Goal: Task Accomplishment & Management: Use online tool/utility

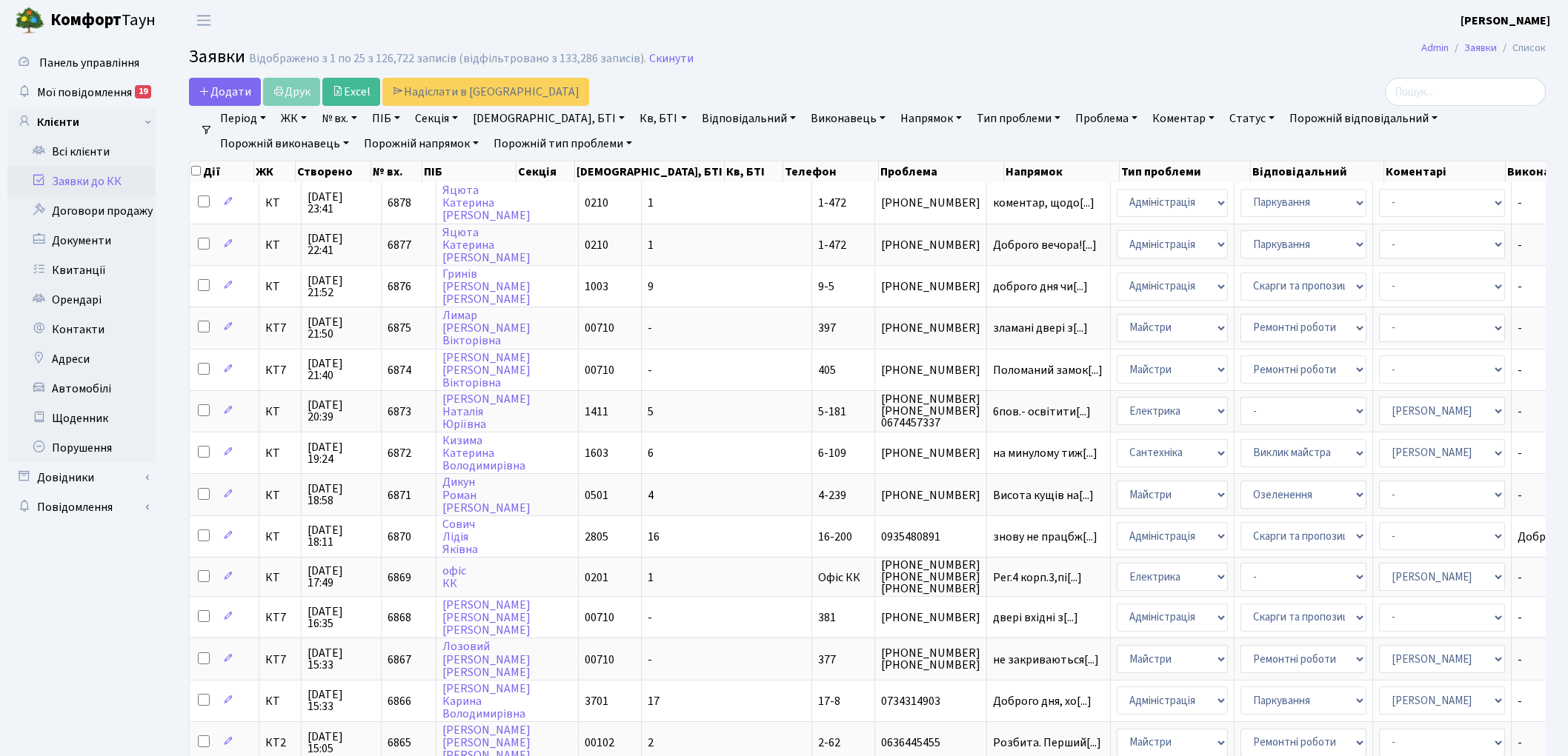
select select "25"
click at [650, 56] on link "Скинути" at bounding box center [671, 58] width 44 height 14
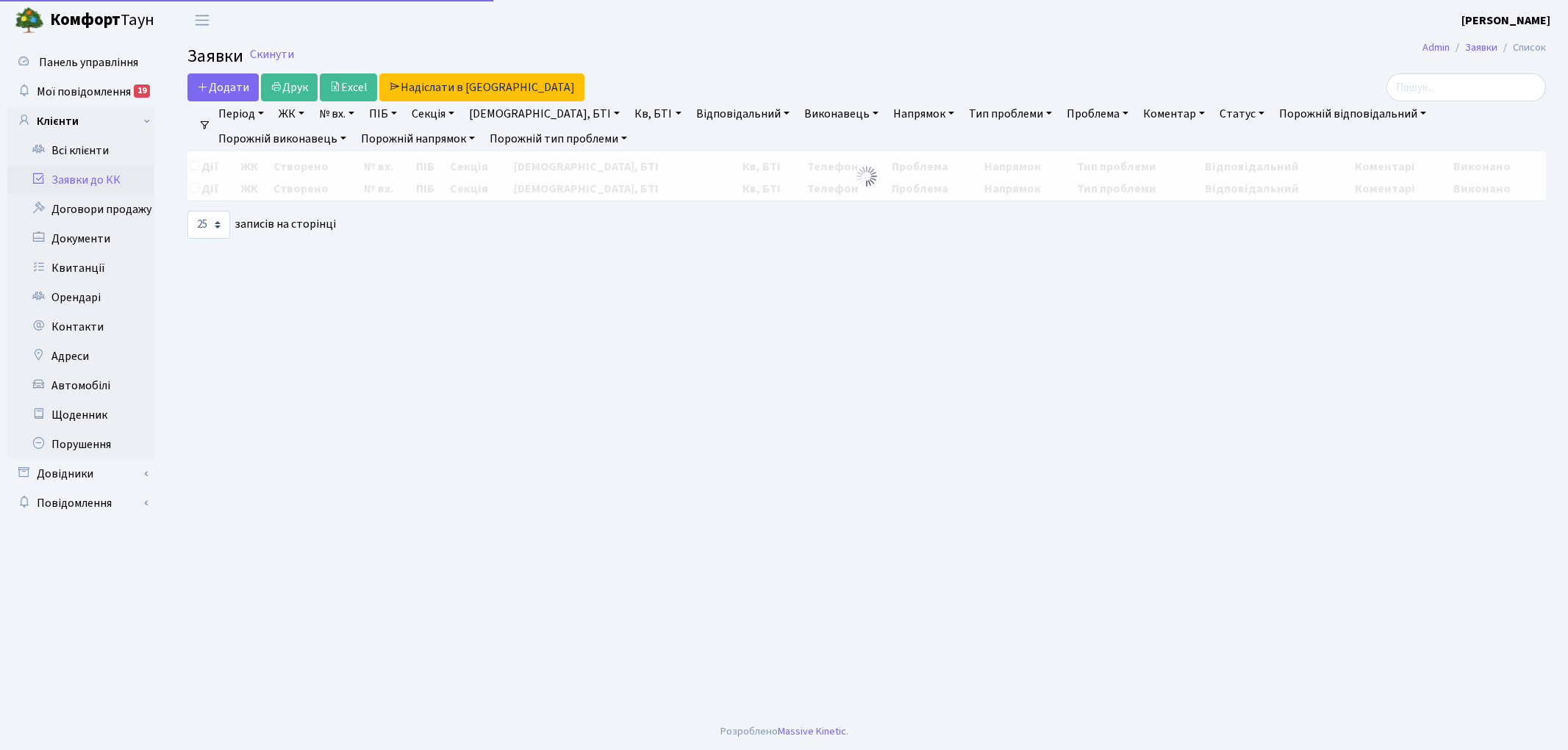
select select "25"
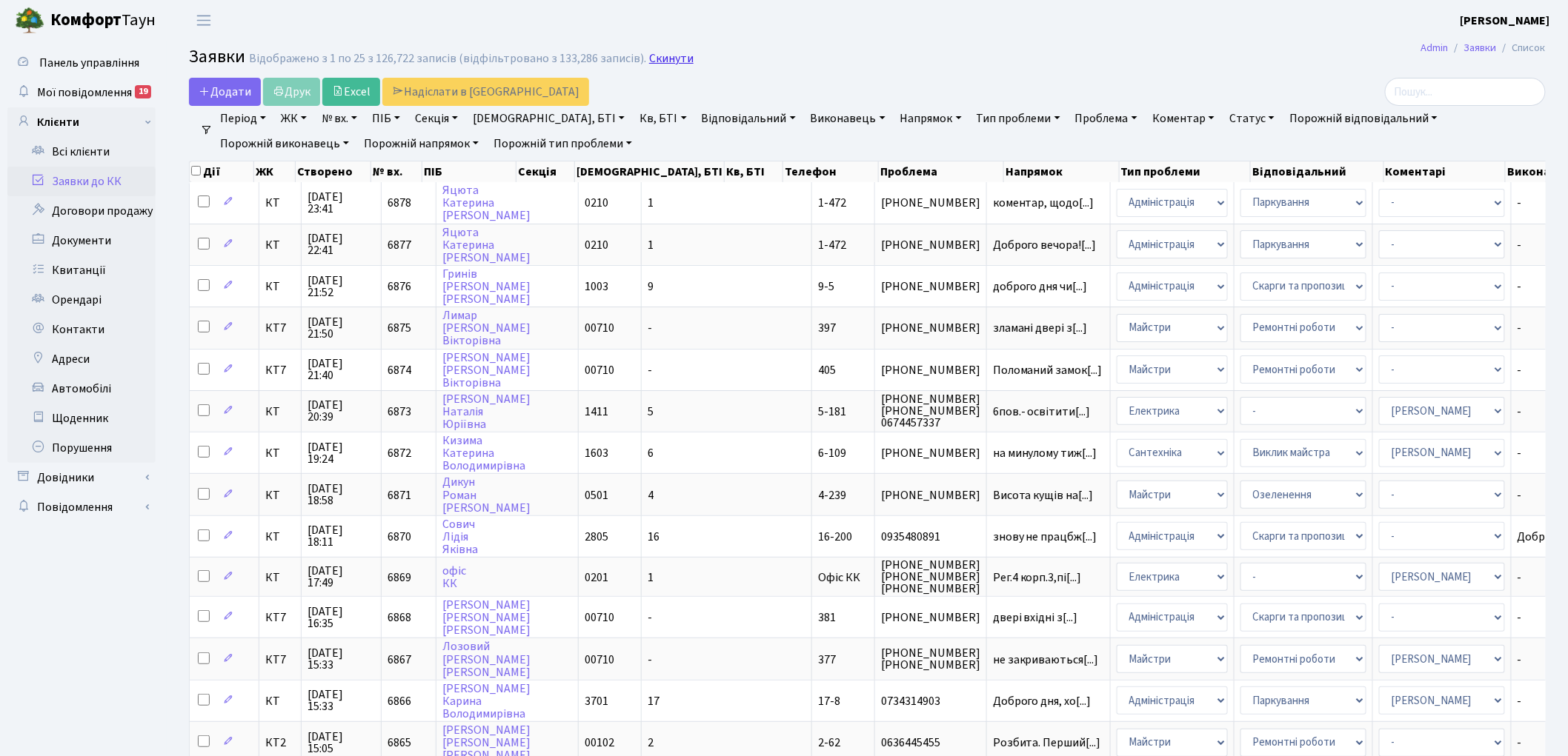
click at [657, 63] on link "Скинути" at bounding box center [671, 58] width 44 height 14
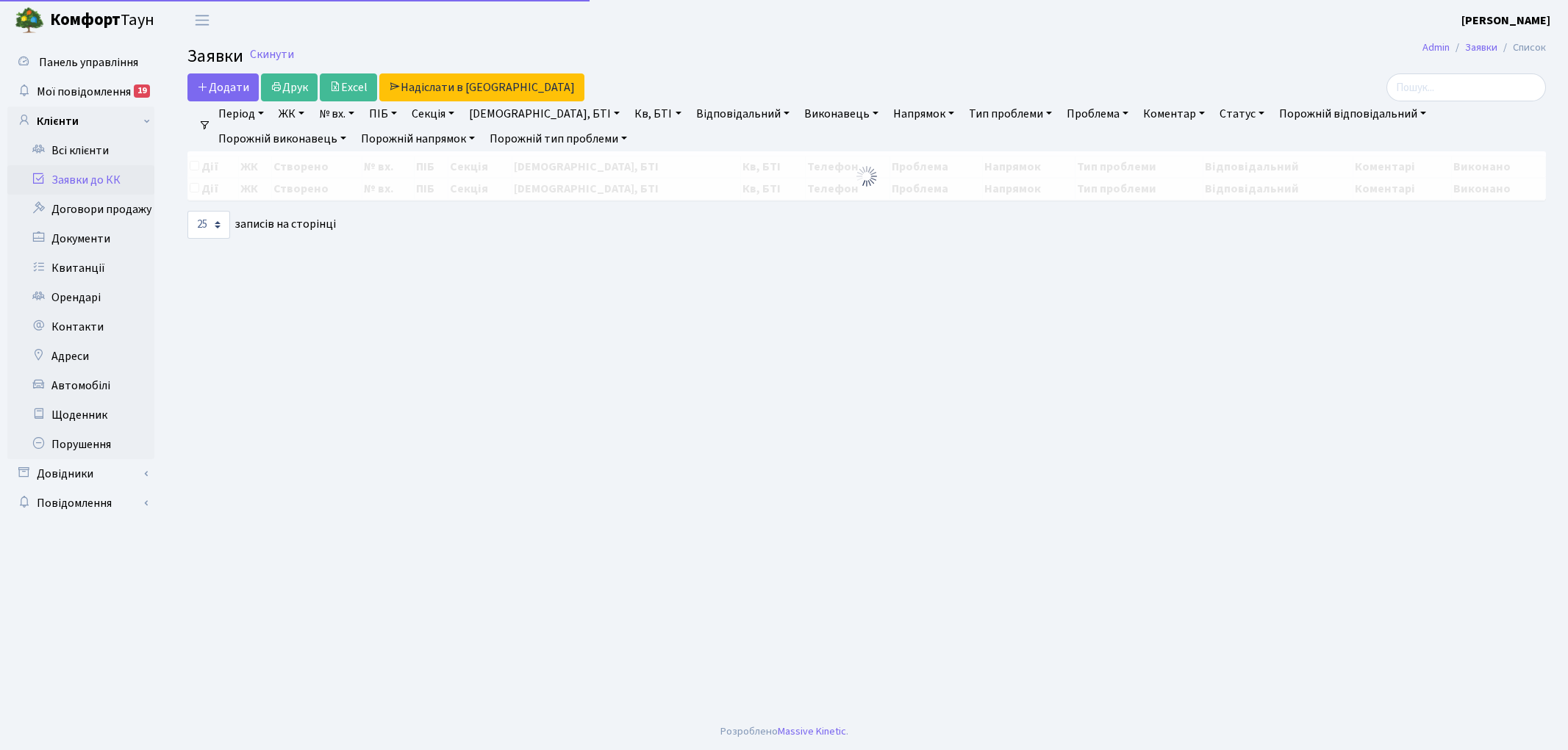
select select "25"
